Goal: Task Accomplishment & Management: Complete application form

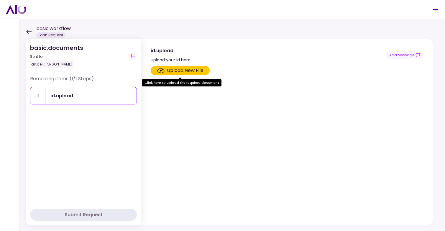
click at [169, 131] on section "Upload New File" at bounding box center [287, 144] width 273 height 156
click at [179, 69] on div "Upload New File" at bounding box center [185, 70] width 37 height 7
click at [0, 0] on input "Upload New File" at bounding box center [0, 0] width 0 height 0
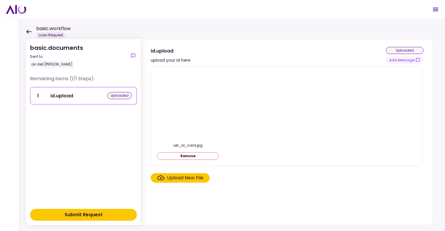
click at [188, 105] on img at bounding box center [188, 105] width 0 height 0
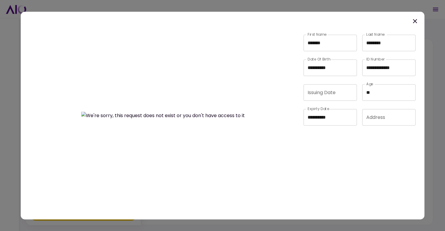
click at [413, 19] on icon at bounding box center [414, 20] width 7 height 7
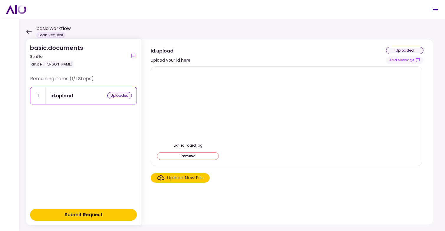
click at [189, 157] on button "Remove" at bounding box center [188, 156] width 62 height 8
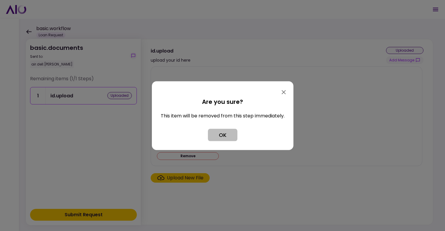
click at [229, 135] on button "OK" at bounding box center [222, 134] width 29 height 12
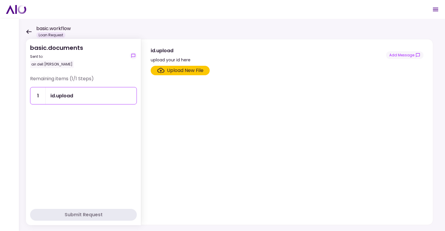
click at [58, 95] on div "id.upload" at bounding box center [61, 95] width 23 height 7
click at [75, 76] on div "Remaining items (1/1 Steps)" at bounding box center [83, 81] width 107 height 12
click at [70, 93] on div "id.upload" at bounding box center [61, 95] width 23 height 7
click at [183, 69] on div "Upload New File" at bounding box center [185, 70] width 37 height 7
click at [0, 0] on input "Upload New File" at bounding box center [0, 0] width 0 height 0
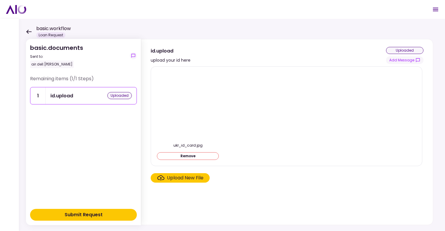
click at [108, 214] on button "Submit Request" at bounding box center [83, 215] width 107 height 12
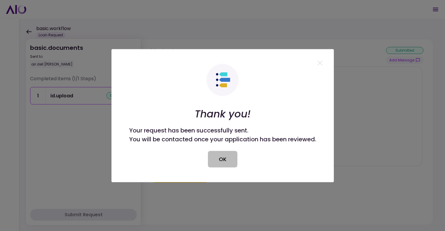
click at [231, 161] on button "OK" at bounding box center [222, 159] width 29 height 17
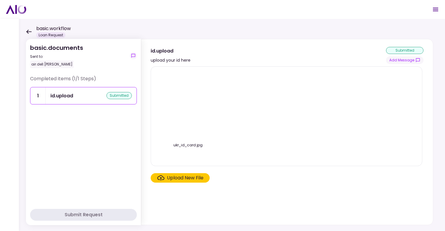
click at [245, 97] on div "ukr_id_card.jpg" at bounding box center [286, 116] width 259 height 90
click at [30, 30] on icon at bounding box center [29, 31] width 6 height 4
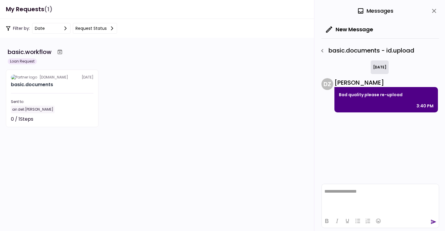
click at [433, 12] on icon "close" at bounding box center [433, 10] width 7 height 7
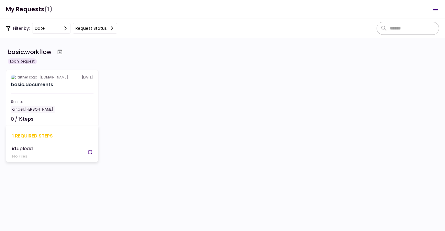
click at [72, 81] on div "basic.documents" at bounding box center [52, 84] width 83 height 7
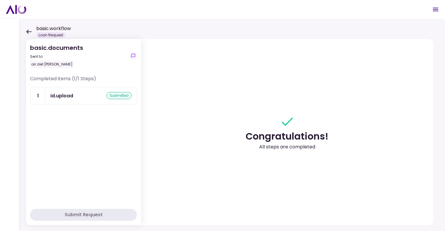
click at [435, 11] on icon "Open menu" at bounding box center [435, 9] width 7 height 7
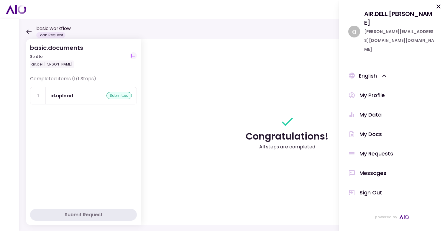
click at [197, 111] on section "Congratulations! All steps are completed" at bounding box center [287, 132] width 292 height 186
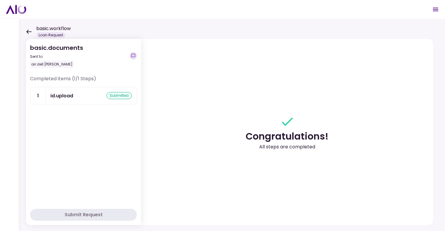
click at [134, 54] on icon "show-messages" at bounding box center [133, 55] width 5 height 5
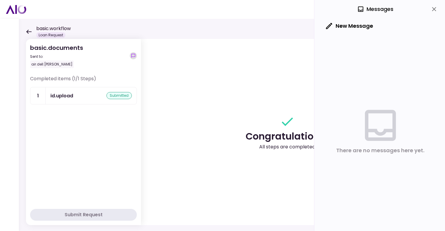
click at [134, 54] on icon "show-messages" at bounding box center [133, 55] width 5 height 5
click at [133, 55] on icon "show-messages" at bounding box center [133, 55] width 5 height 5
click at [27, 29] on div "basic.workflow Loan Request" at bounding box center [48, 31] width 45 height 13
click at [28, 32] on icon at bounding box center [29, 31] width 6 height 4
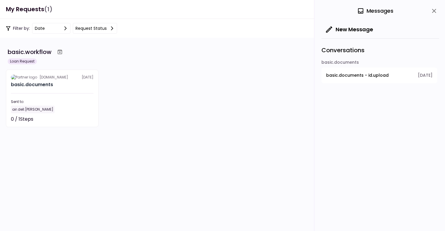
click at [151, 98] on div "denis.prod.us 17 Sep basic.documents Sent to: air.dell.denis 0 / 1 Steps Not st…" at bounding box center [222, 98] width 433 height 57
